Goal: Task Accomplishment & Management: Manage account settings

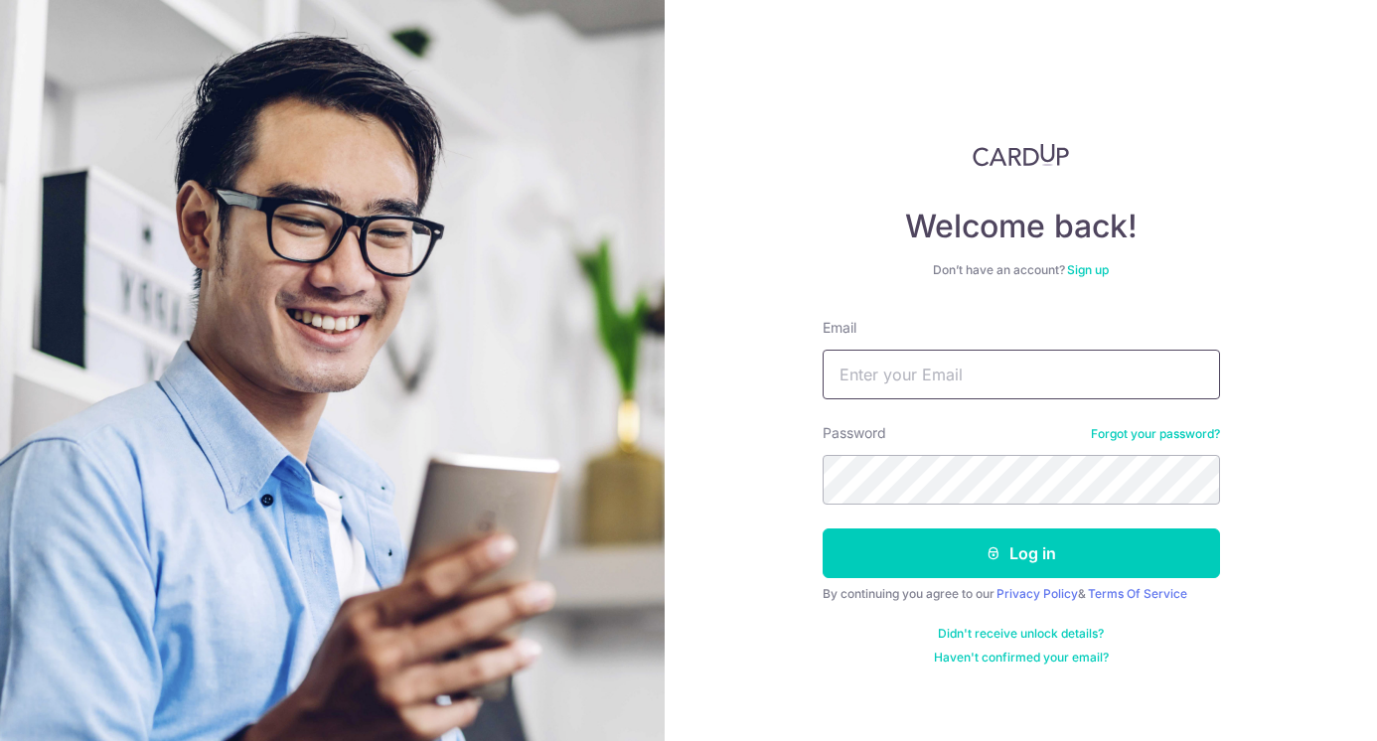
click at [927, 373] on input "Email" at bounding box center [1021, 375] width 397 height 50
type input "SAMANTHA-KAYLEE@HOTMAIL.COM"
click at [823, 529] on button "Log in" at bounding box center [1021, 554] width 397 height 50
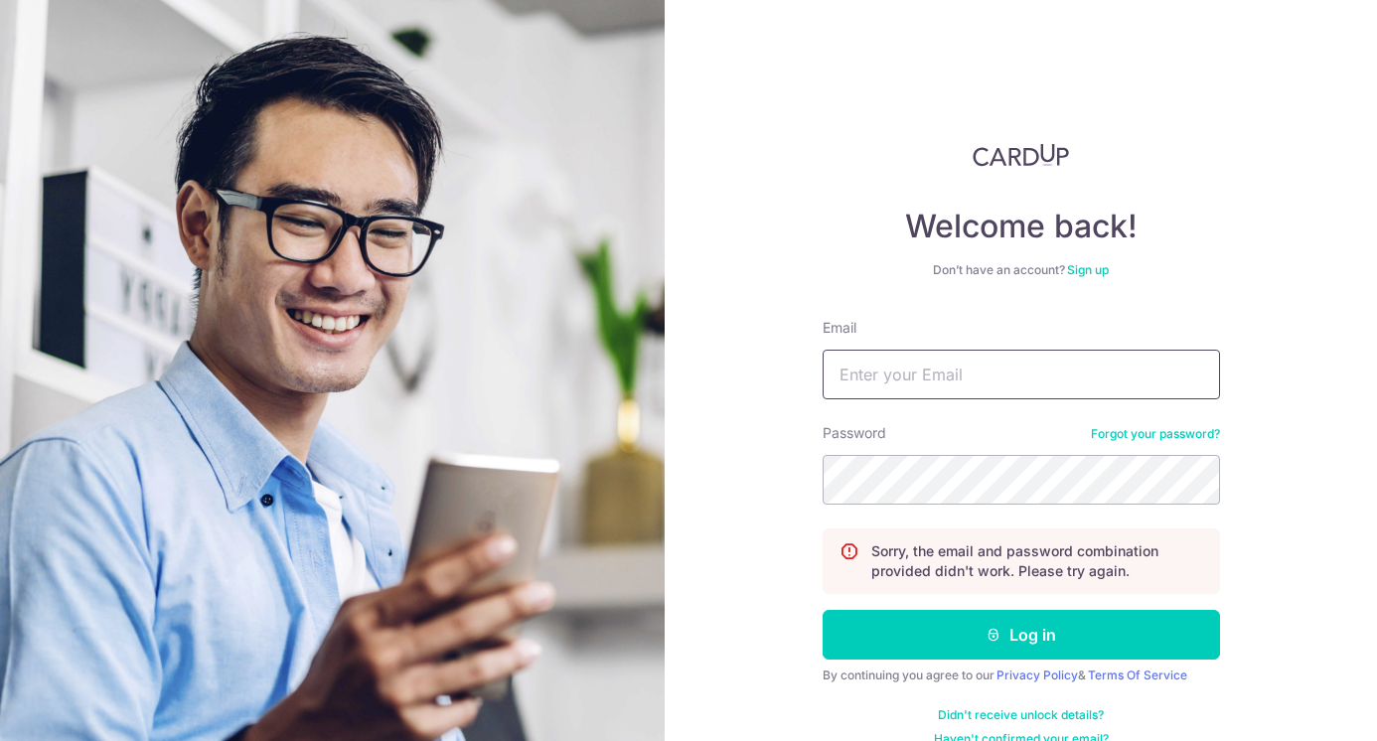
click at [927, 382] on input "Email" at bounding box center [1021, 375] width 397 height 50
type input "[PERSON_NAME][EMAIL_ADDRESS][DOMAIN_NAME]"
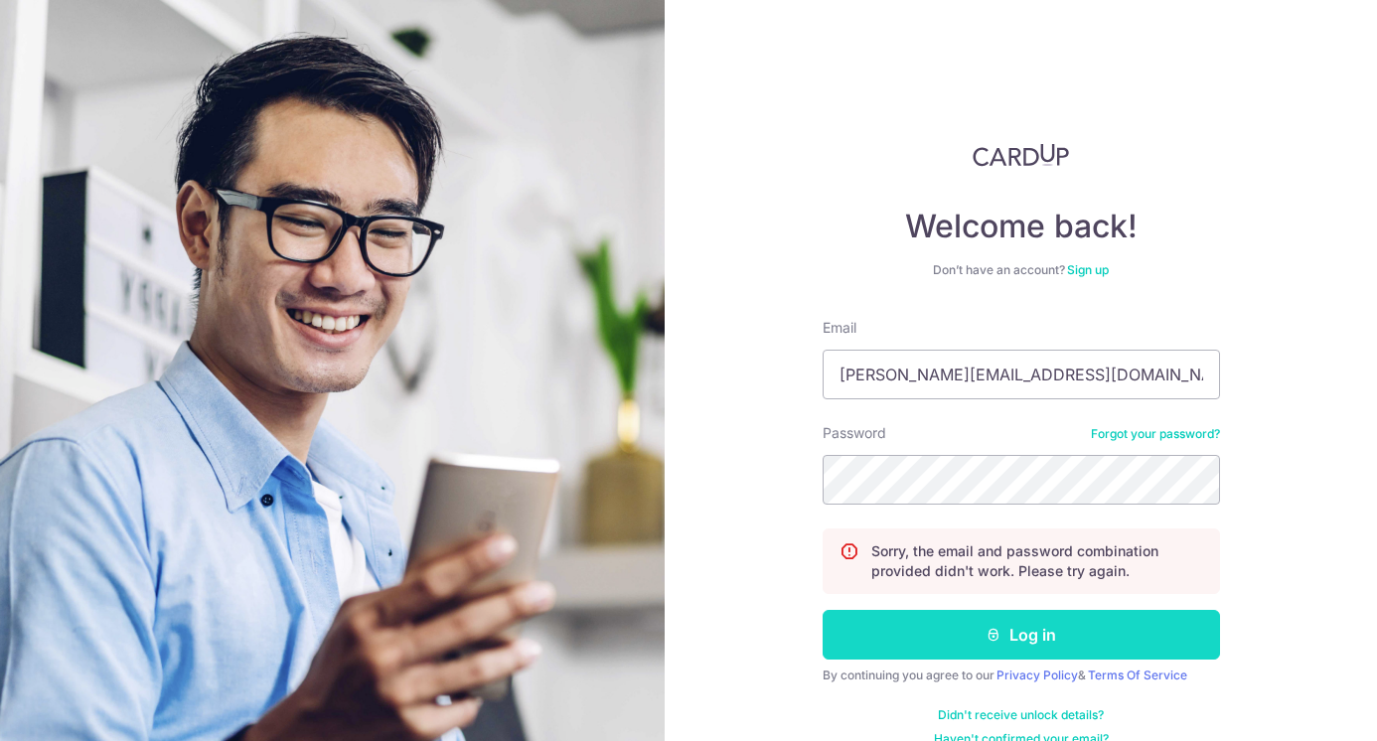
click at [1061, 636] on button "Log in" at bounding box center [1021, 635] width 397 height 50
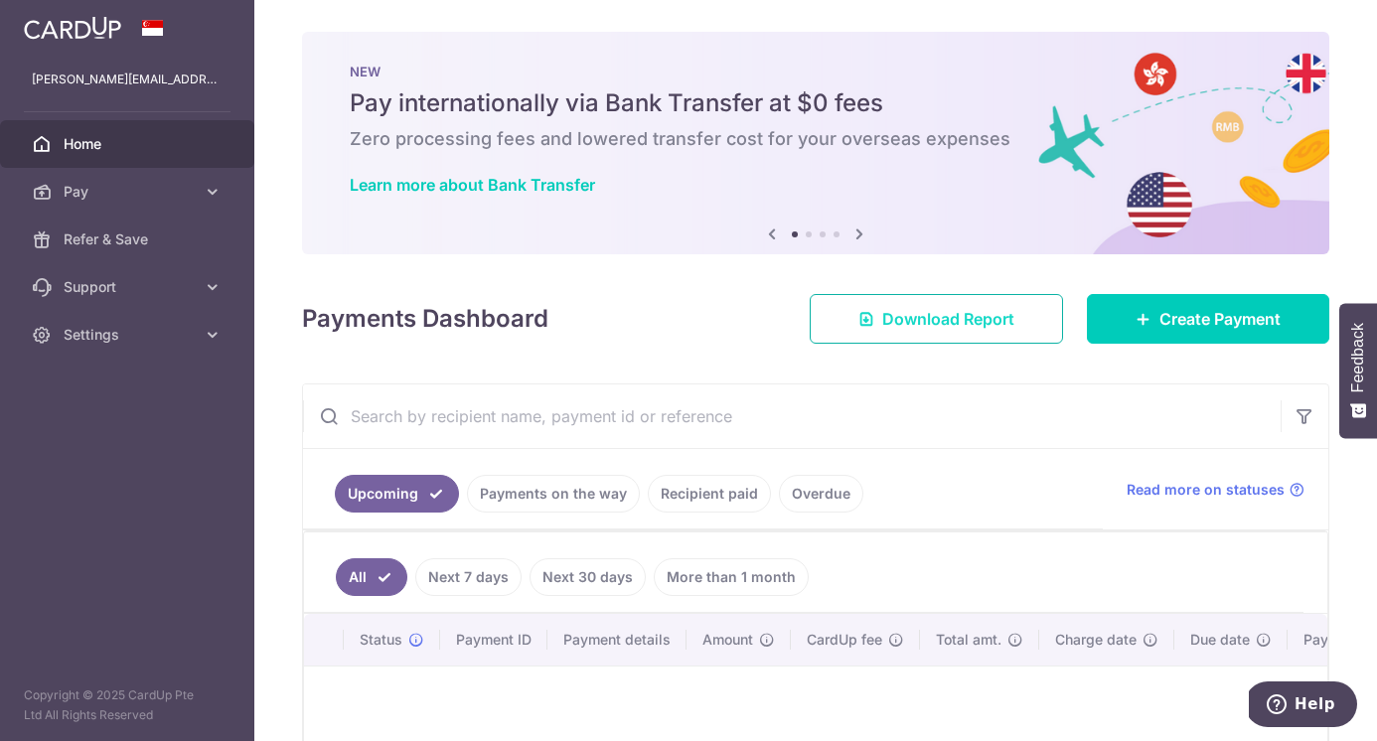
click at [903, 342] on link "Download Report" at bounding box center [936, 319] width 253 height 50
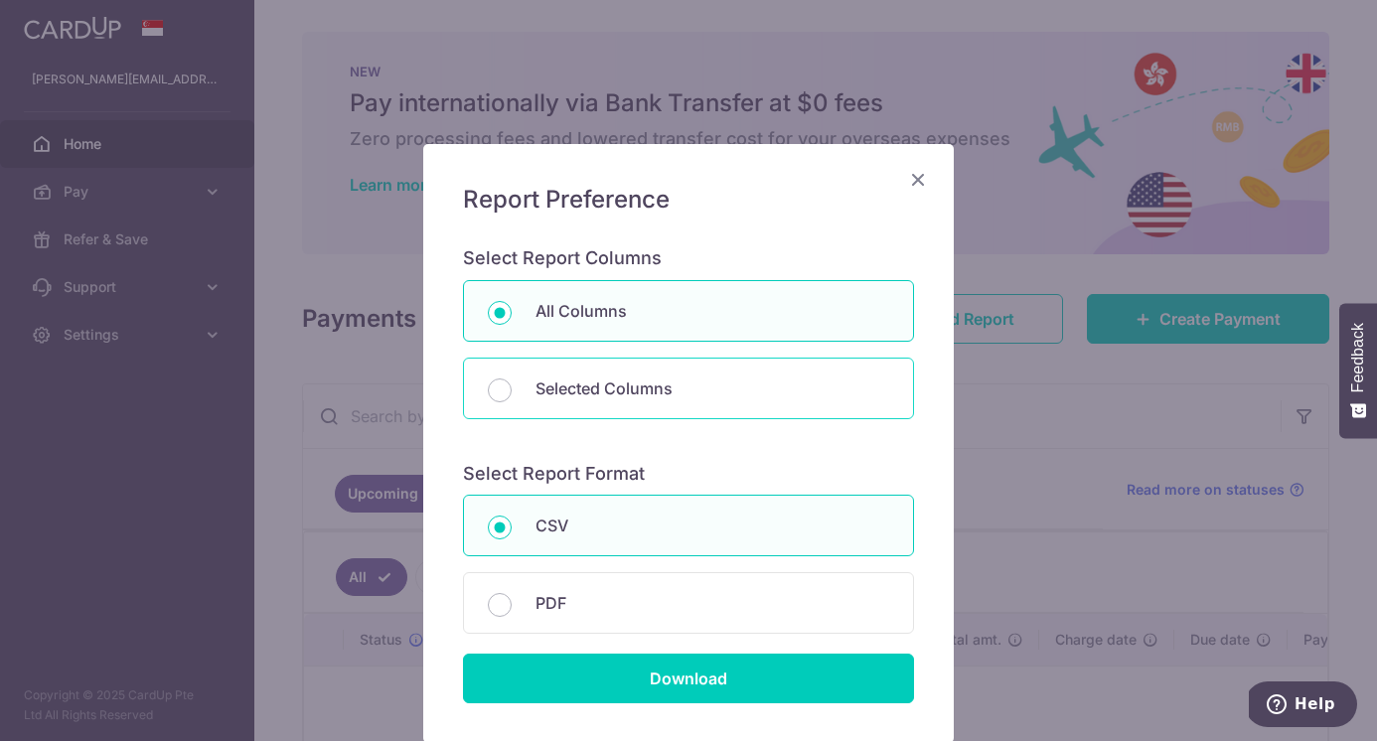
click at [911, 319] on div "All Columns Selected Columns Payment Id Frequency Type Recipient Name Payment R…" at bounding box center [688, 359] width 451 height 159
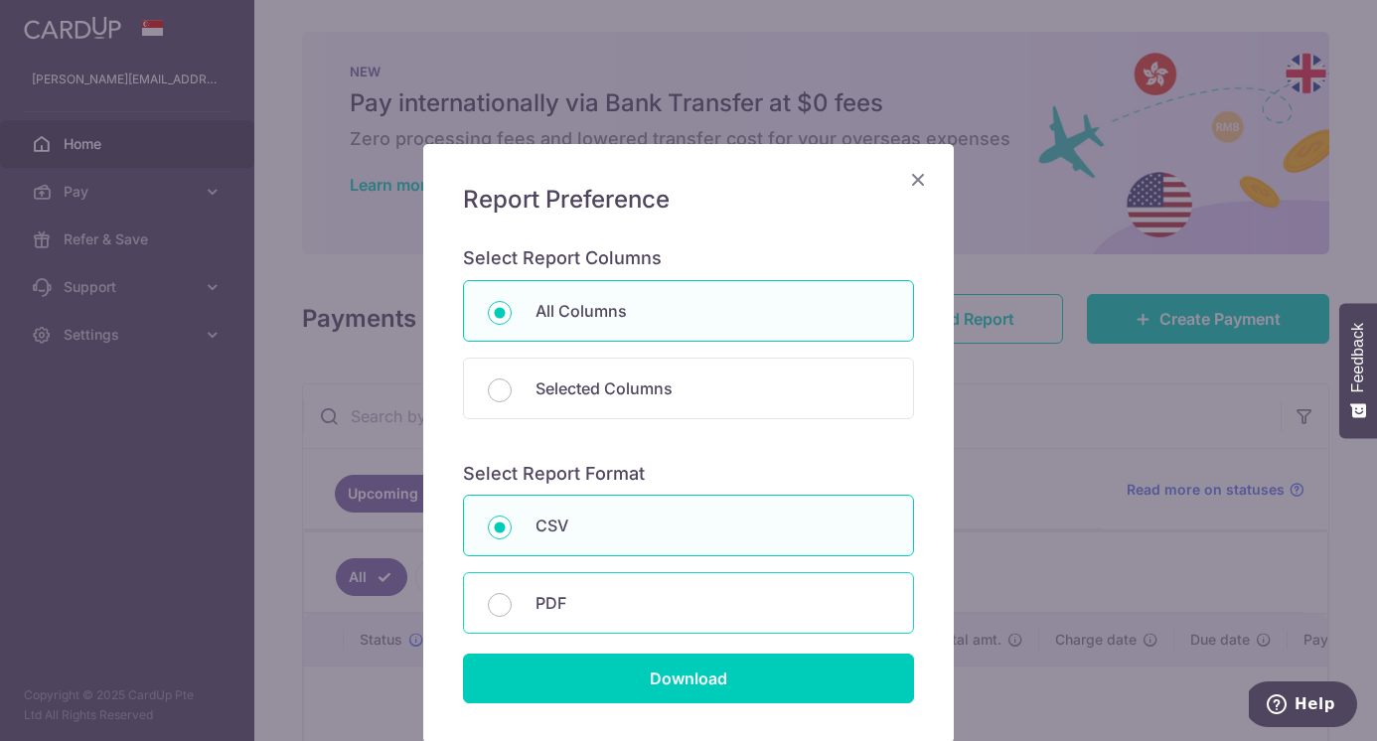
click at [689, 598] on p "PDF" at bounding box center [713, 603] width 354 height 24
click at [512, 598] on input "PDF" at bounding box center [500, 605] width 24 height 24
radio input "false"
radio input "true"
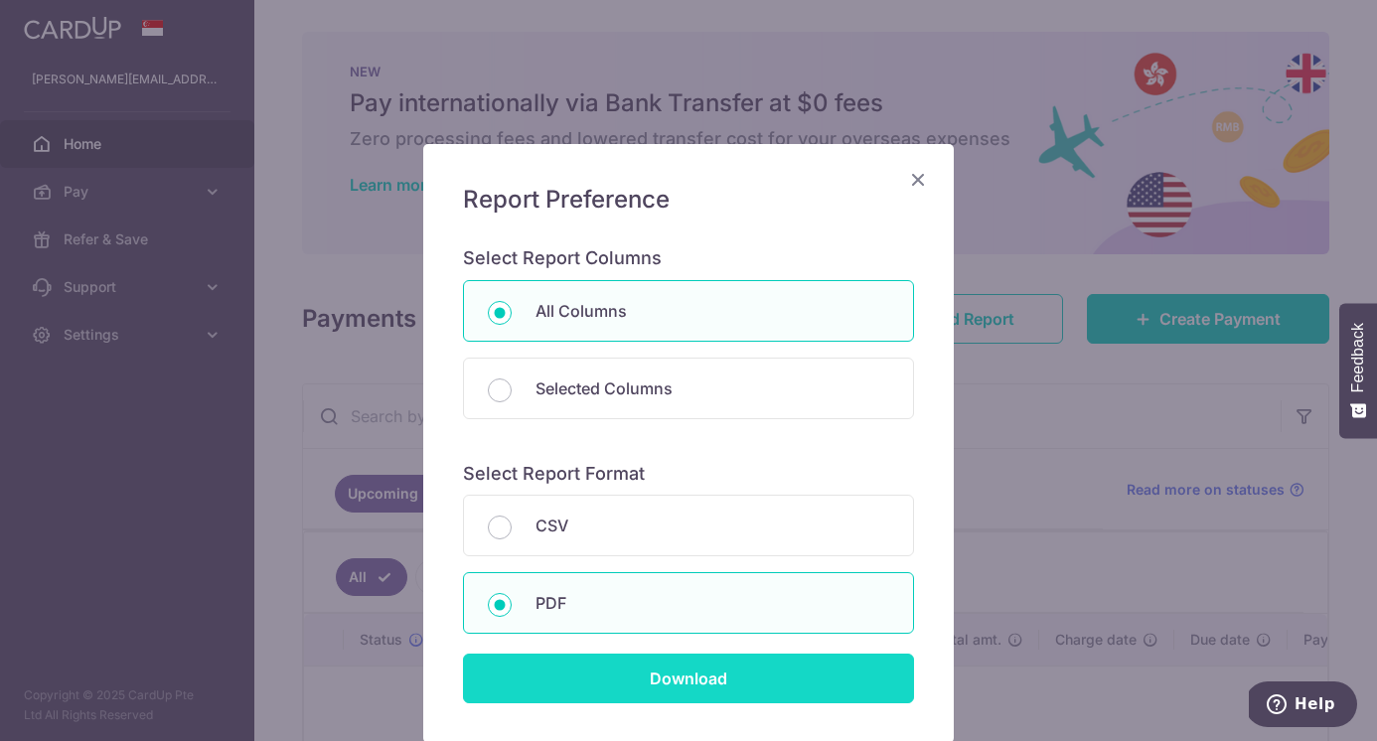
click at [696, 661] on input "Download" at bounding box center [688, 679] width 451 height 50
